Goal: Navigation & Orientation: Find specific page/section

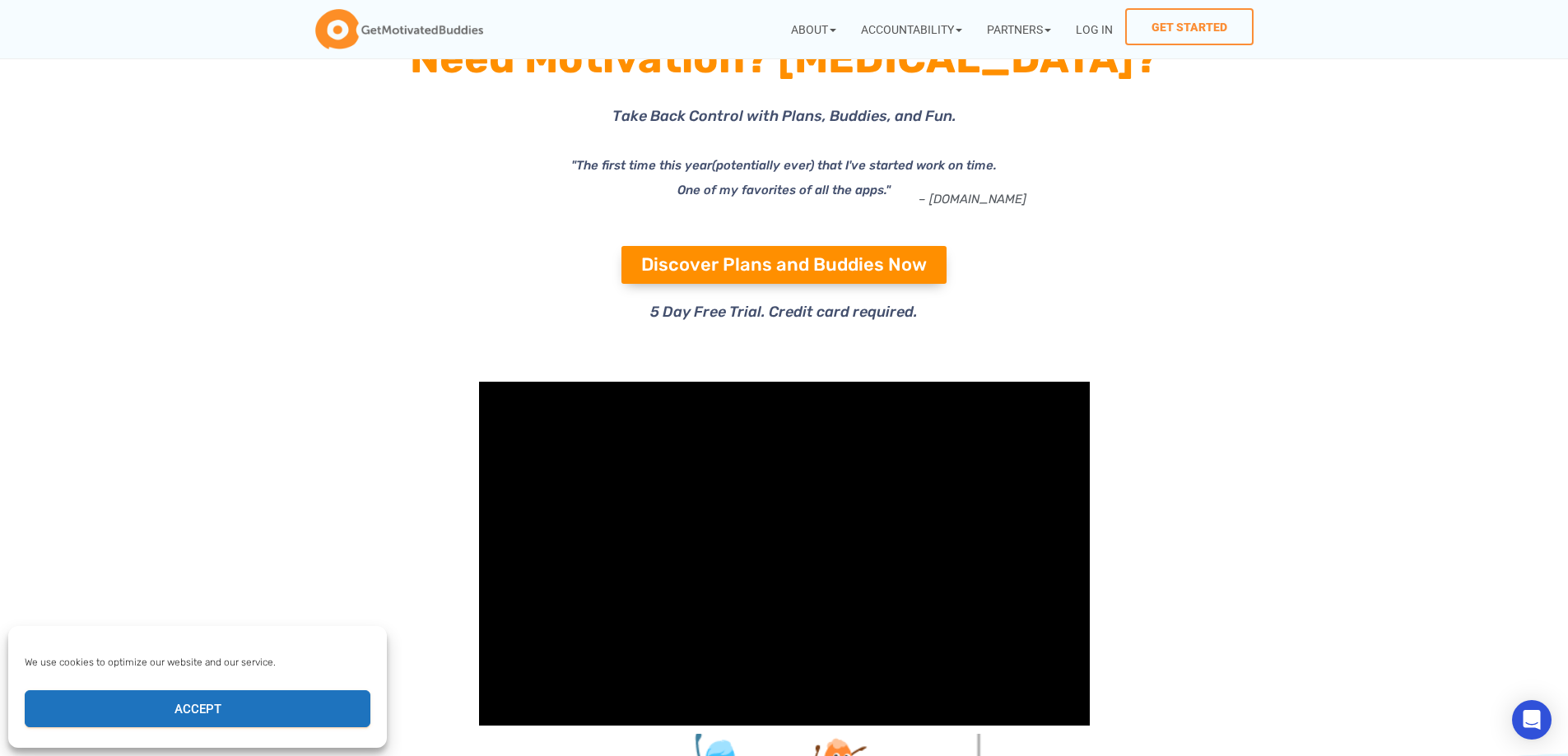
scroll to position [329, 0]
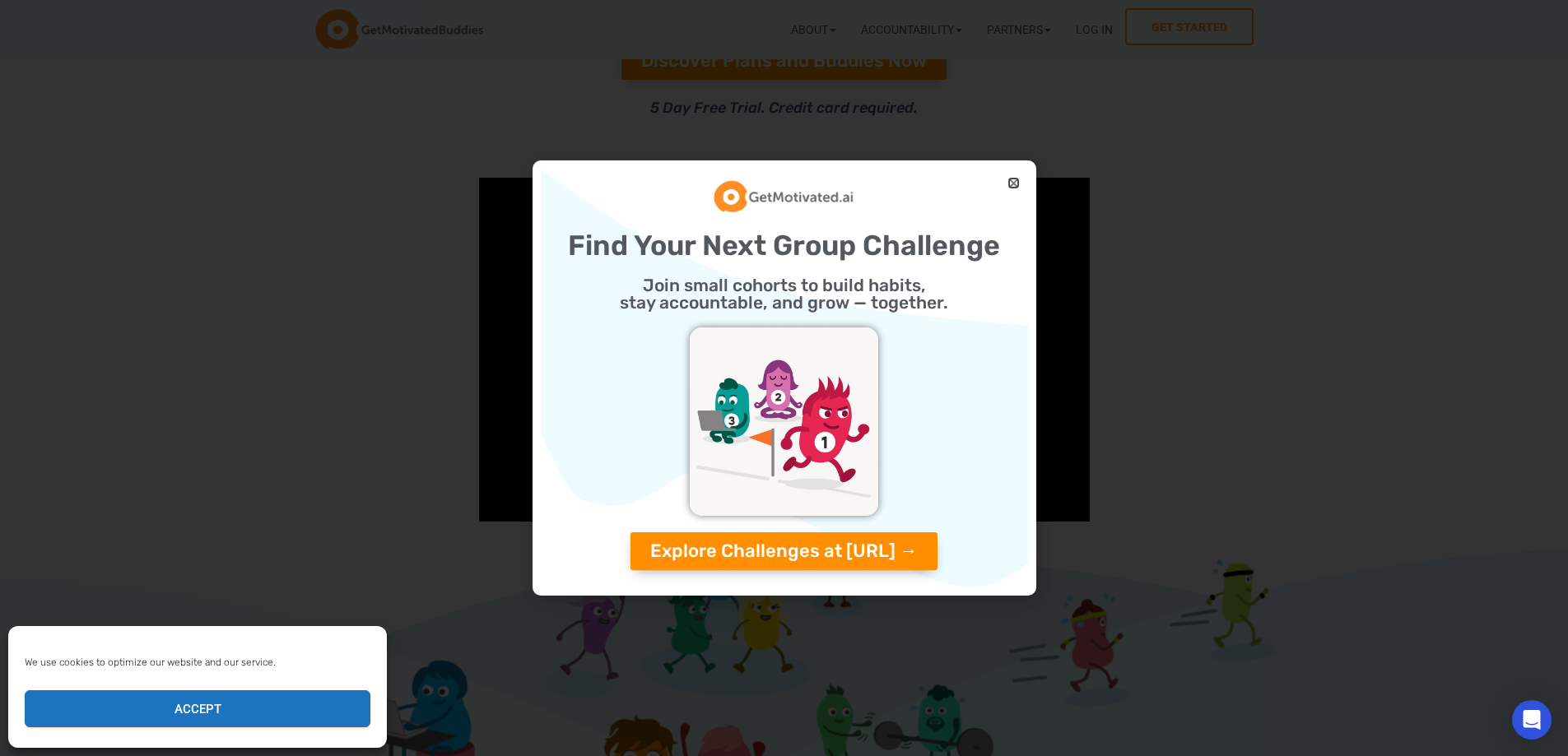
click at [1017, 182] on icon "Close" at bounding box center [1013, 183] width 12 height 12
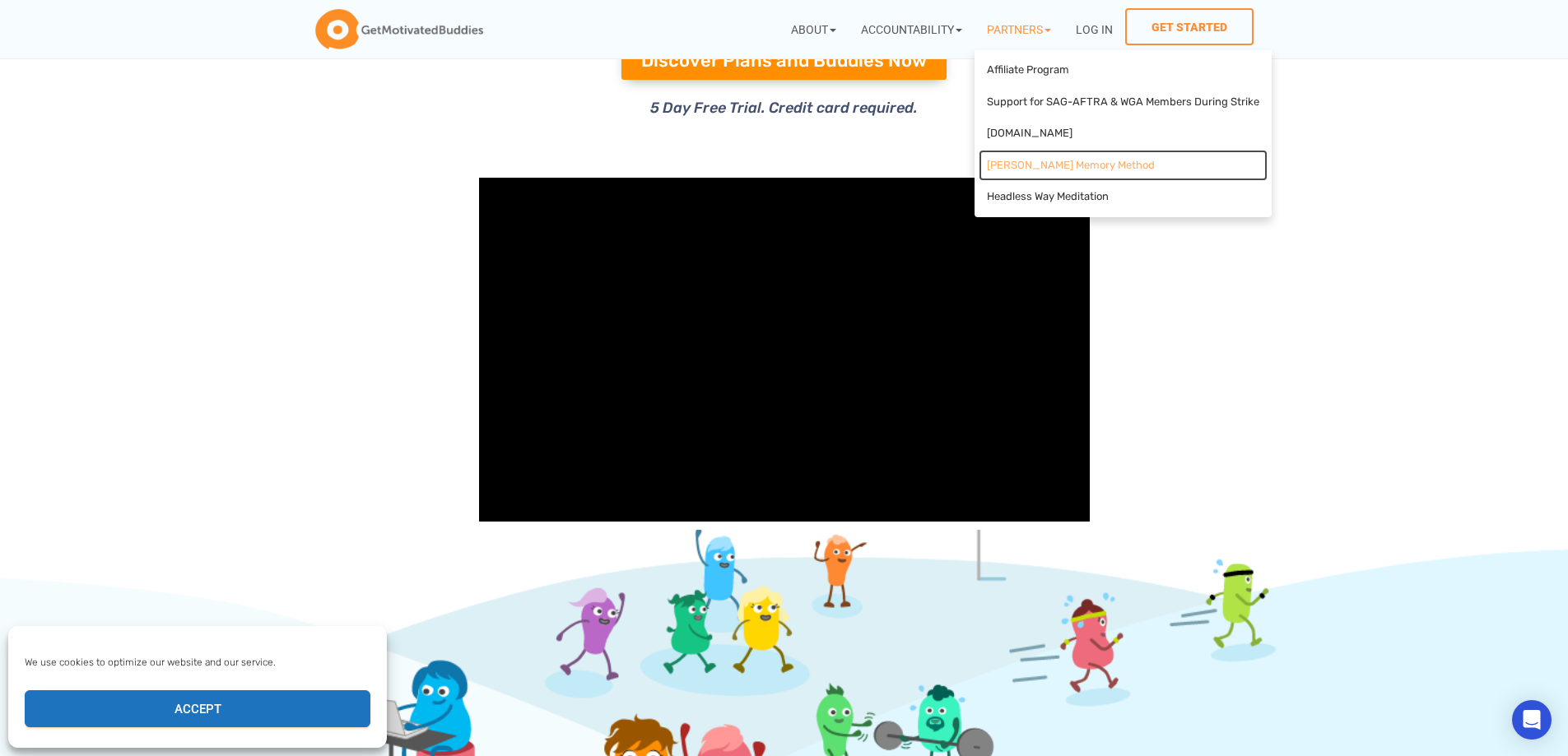
click at [1118, 165] on link "[PERSON_NAME] Memory Method" at bounding box center [1122, 165] width 289 height 32
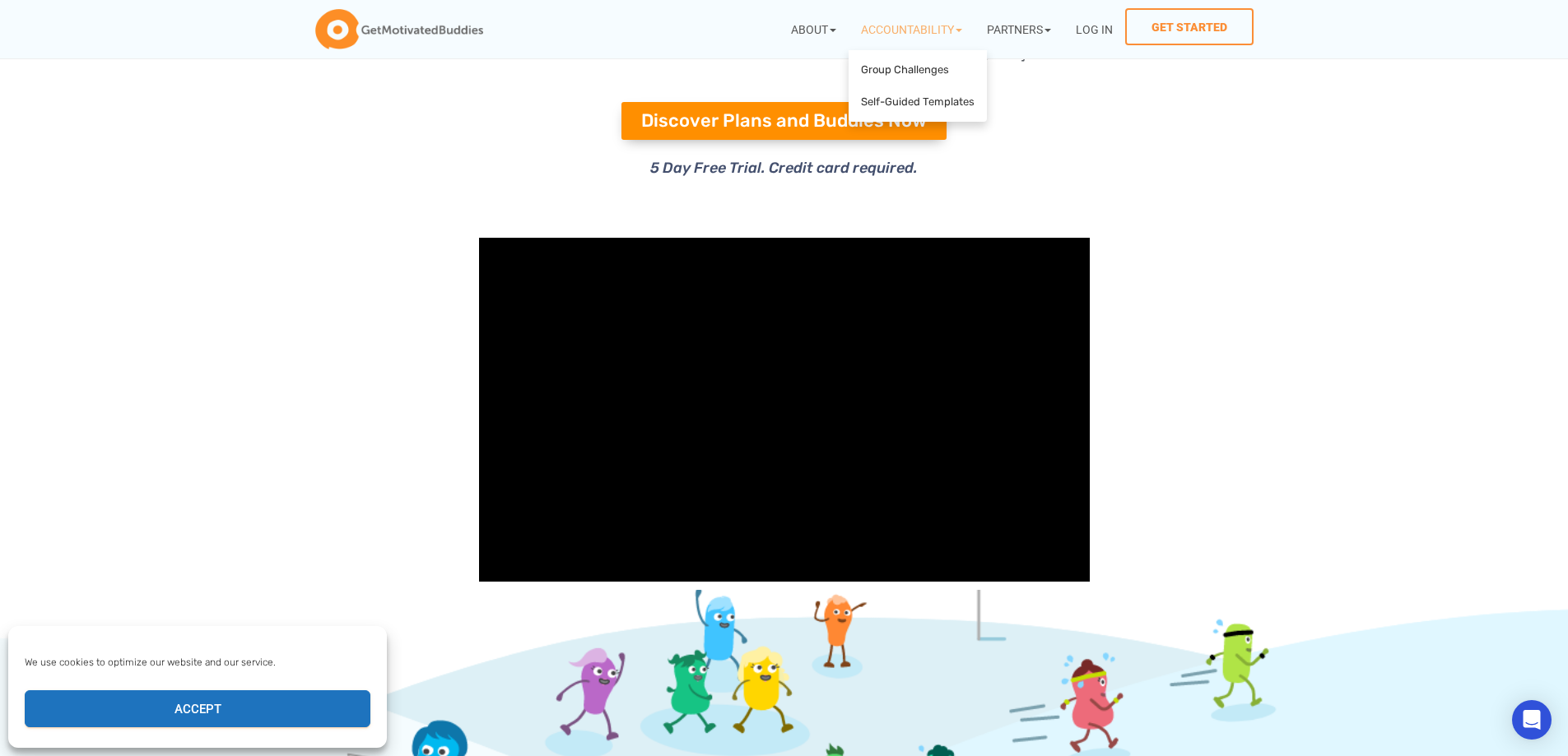
scroll to position [329, 0]
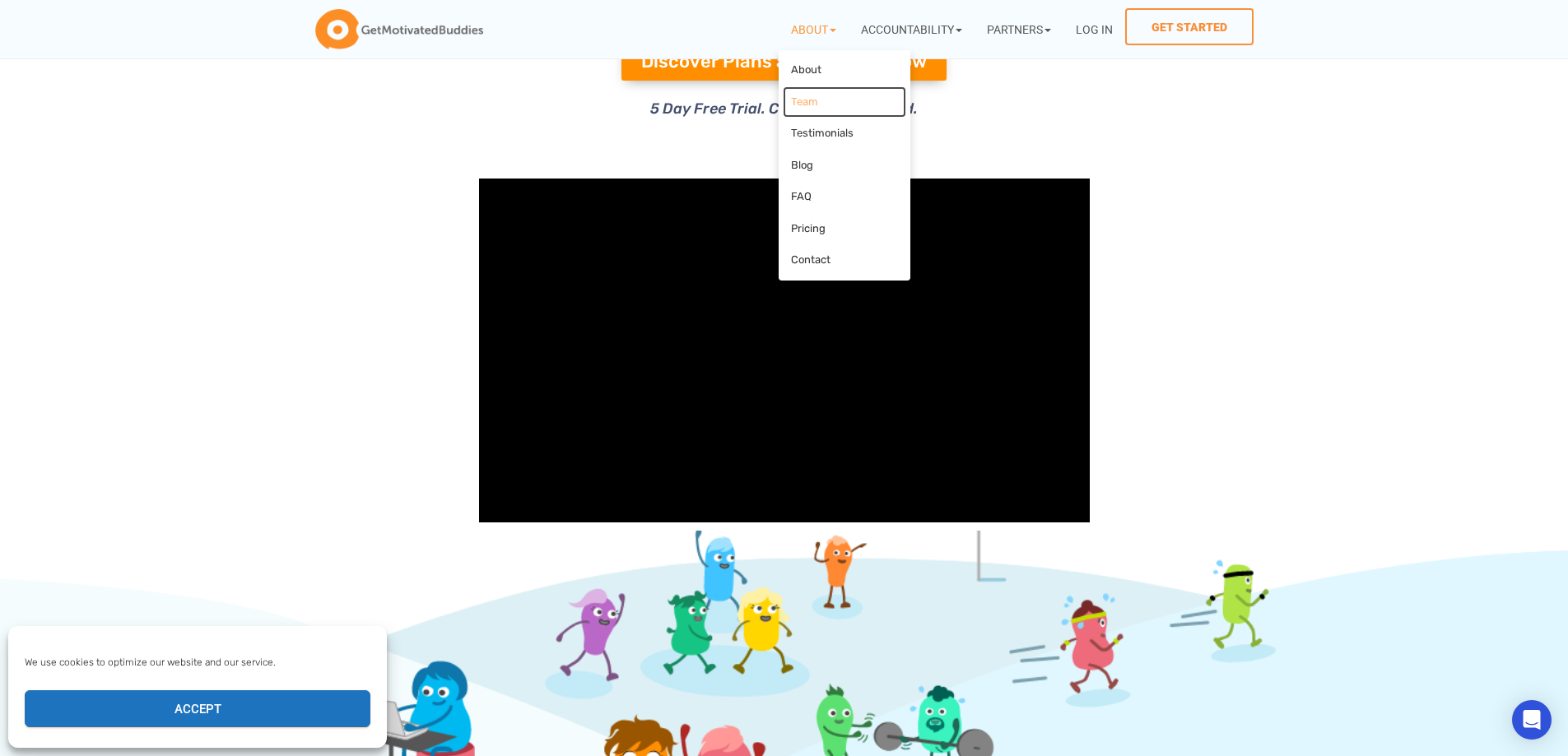
click at [806, 107] on link "Team" at bounding box center [844, 102] width 124 height 32
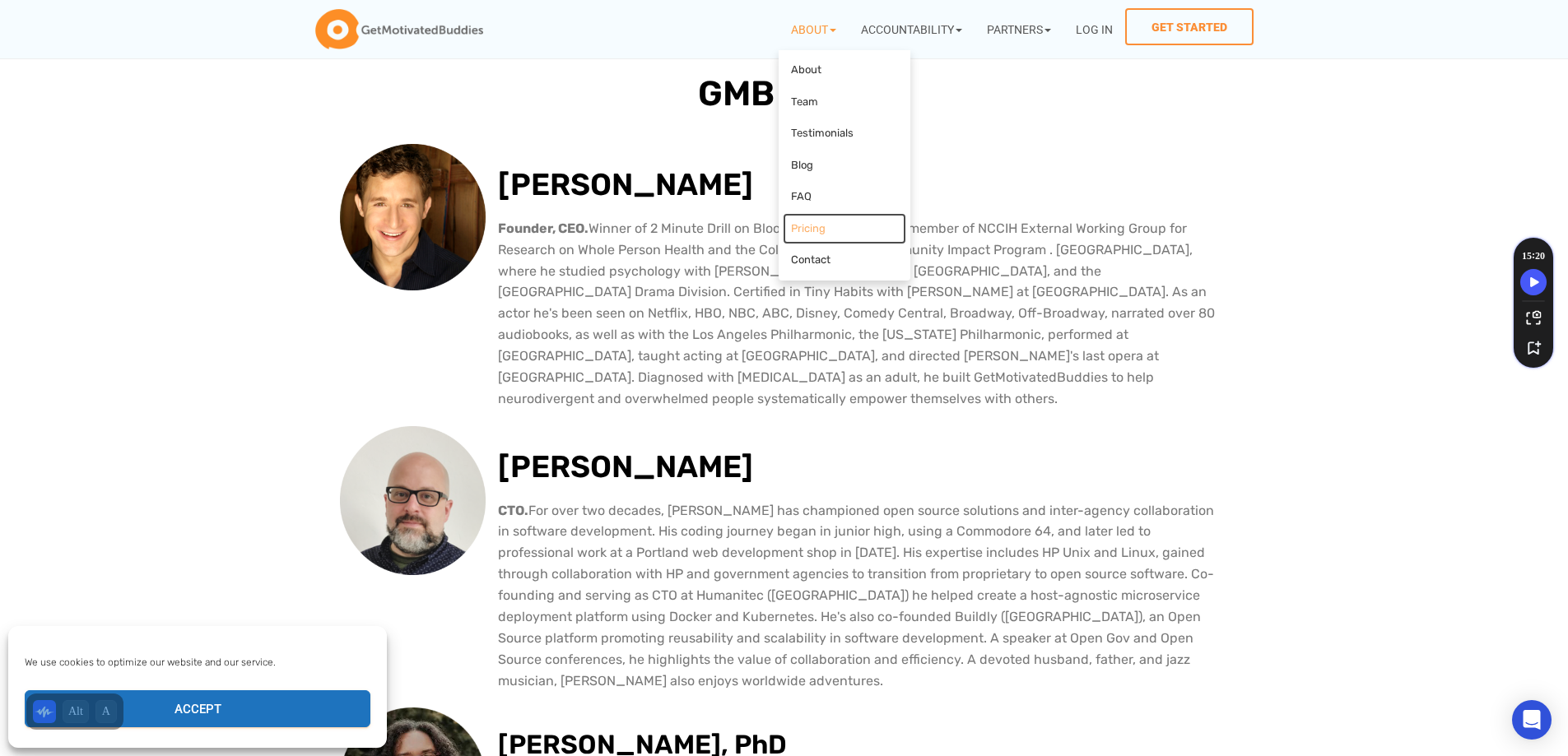
click at [809, 232] on link "Pricing" at bounding box center [844, 228] width 124 height 32
